Goal: Task Accomplishment & Management: Complete application form

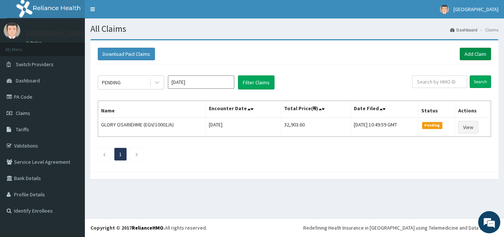
click at [471, 51] on link "Add Claim" at bounding box center [475, 54] width 31 height 13
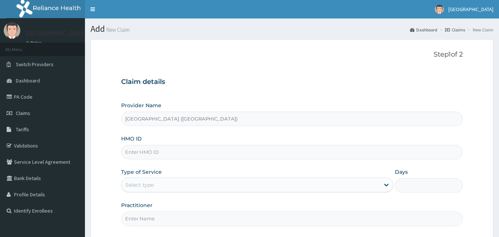
type input "[GEOGRAPHIC_DATA] ([GEOGRAPHIC_DATA])"
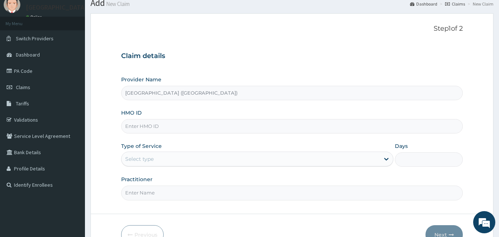
scroll to position [26, 0]
click at [328, 125] on input "HMO ID" at bounding box center [292, 125] width 342 height 14
paste input "CEU/10075/A"
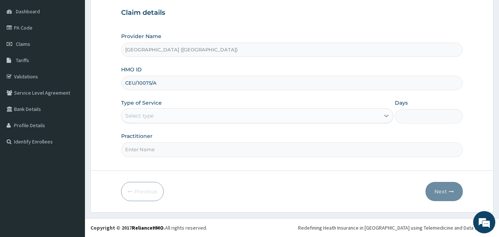
type input "CEU/10075/A"
click at [387, 117] on icon at bounding box center [385, 115] width 7 height 7
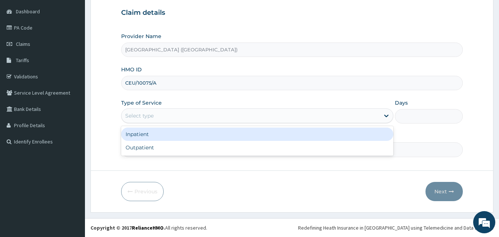
click at [332, 134] on div "Inpatient" at bounding box center [257, 133] width 272 height 13
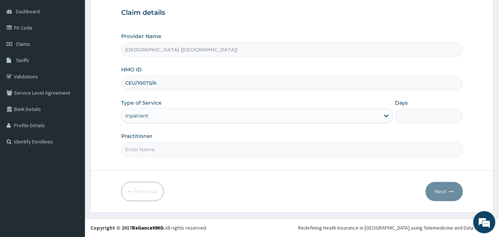
scroll to position [0, 0]
click at [405, 119] on input "Days" at bounding box center [428, 116] width 68 height 14
type input "2"
click at [410, 145] on input "Practitioner" at bounding box center [292, 149] width 342 height 14
type input "d"
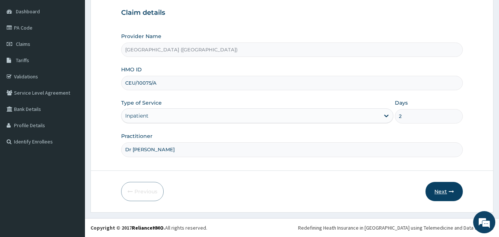
type input "Dr [PERSON_NAME]"
click at [442, 190] on button "Next" at bounding box center [443, 191] width 37 height 19
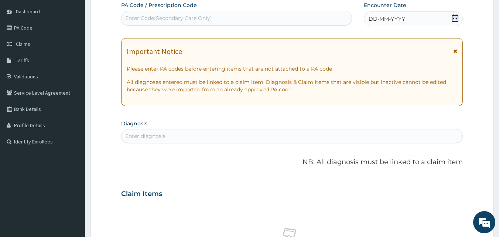
click at [273, 17] on div "Enter Code(Secondary Care Only)" at bounding box center [236, 18] width 230 height 12
type input "PA/555204"
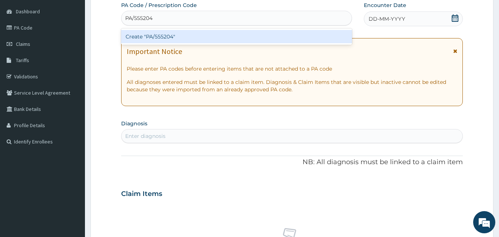
click at [305, 38] on div "Create "PA/555204"" at bounding box center [236, 36] width 231 height 13
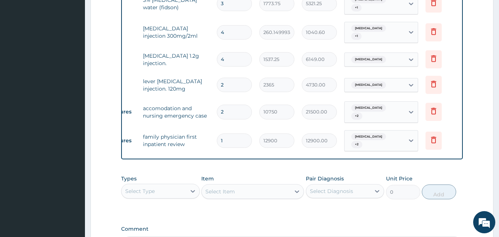
scroll to position [495, 0]
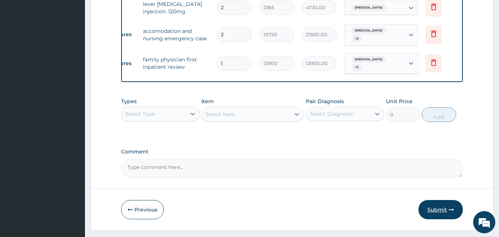
click at [451, 200] on button "Submit" at bounding box center [440, 209] width 44 height 19
